Goal: Check status

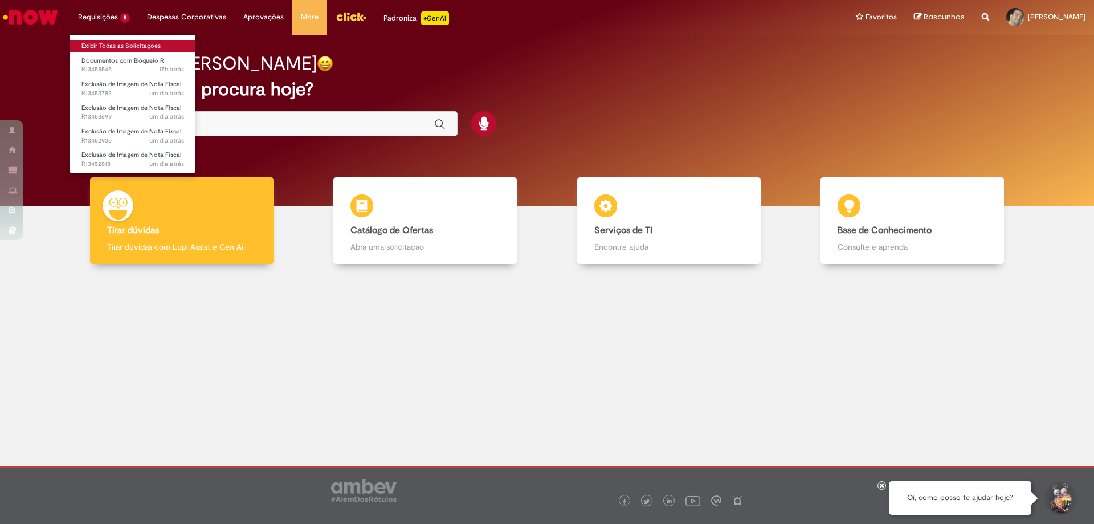
click at [101, 44] on link "Exibir Todas as Solicitações" at bounding box center [132, 46] width 125 height 13
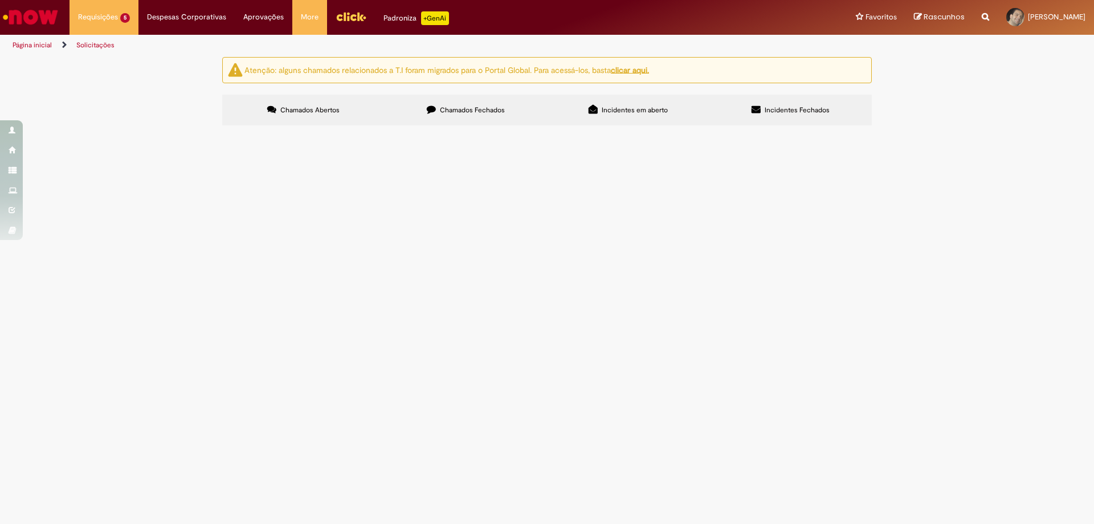
click at [0, 0] on td "R13452935" at bounding box center [0, 0] width 0 height 0
click at [0, 0] on span "R13452935" at bounding box center [0, 0] width 0 height 0
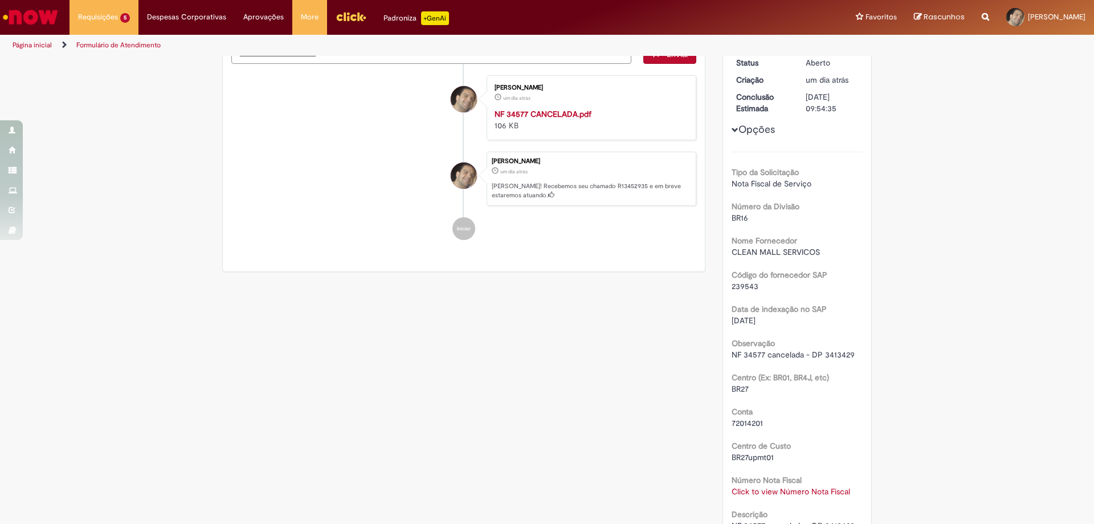
scroll to position [180, 0]
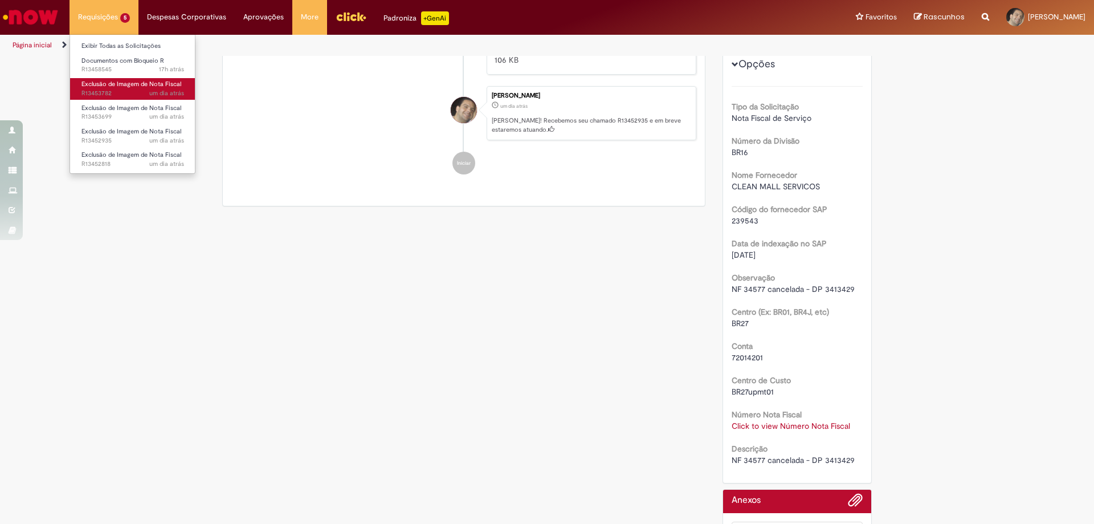
click at [103, 92] on span "um dia atrás um dia atrás R13453782" at bounding box center [132, 93] width 103 height 9
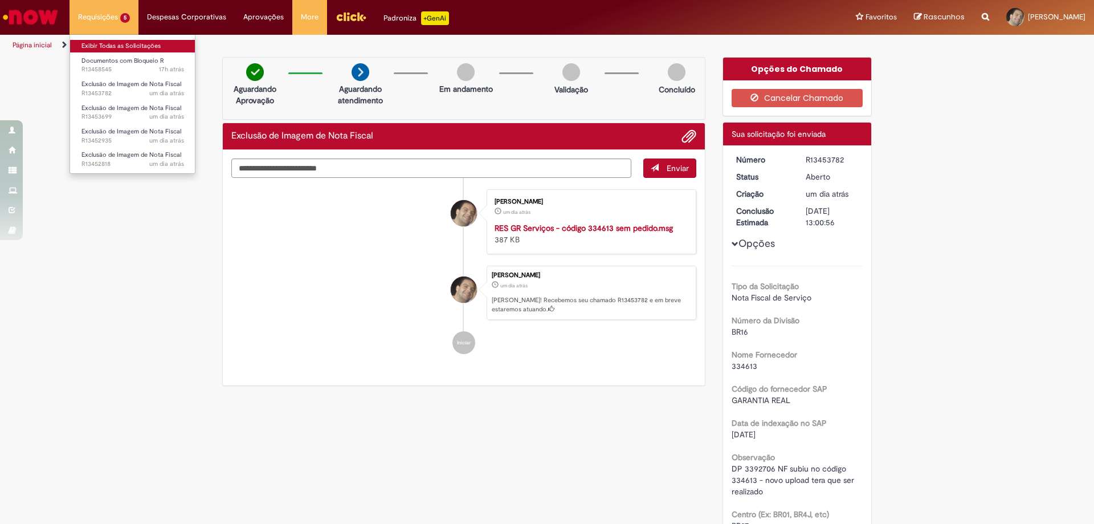
click at [92, 42] on link "Exibir Todas as Solicitações" at bounding box center [132, 46] width 125 height 13
